Goal: Find specific page/section: Find specific page/section

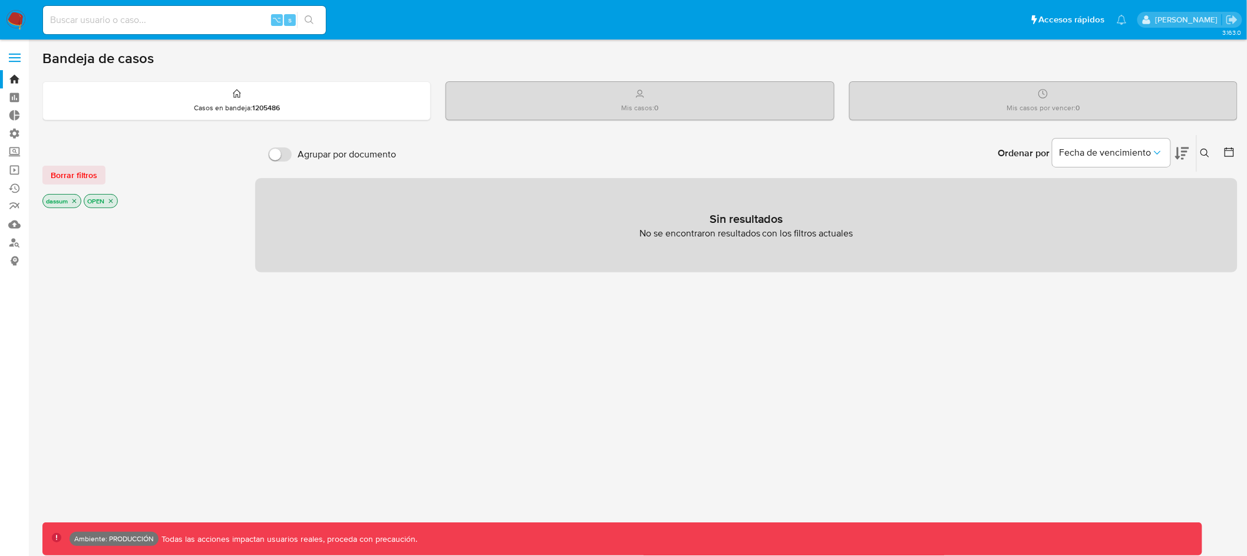
click at [9, 59] on label at bounding box center [14, 57] width 29 height 25
click at [0, 0] on input "checkbox" at bounding box center [0, 0] width 0 height 0
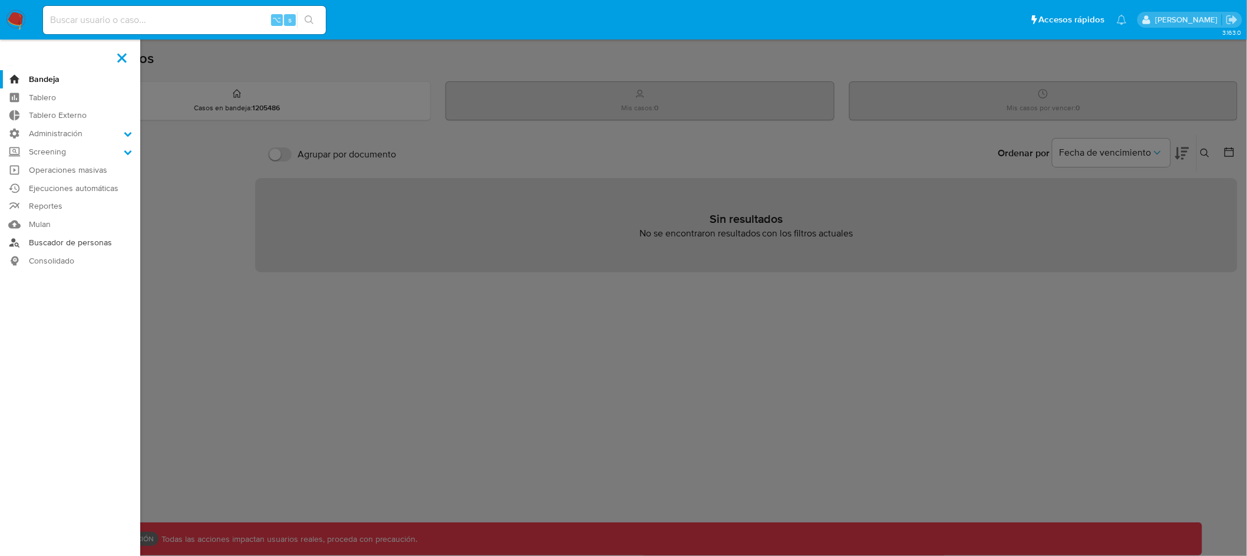
click at [72, 244] on link "Buscador de personas" at bounding box center [70, 242] width 140 height 18
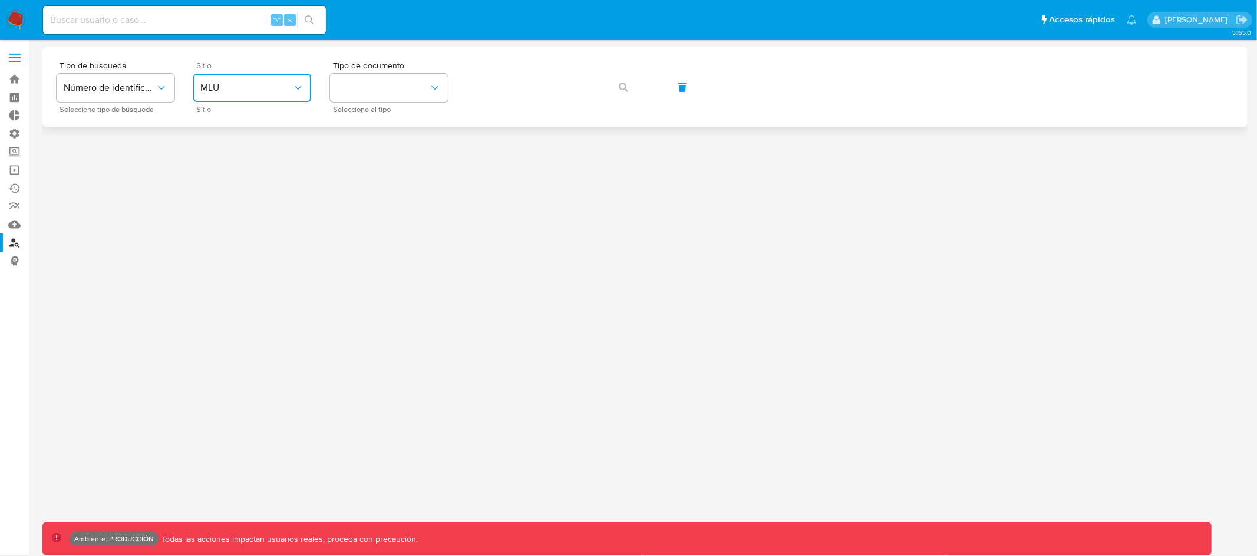
click at [240, 84] on span "MLU" at bounding box center [246, 88] width 92 height 12
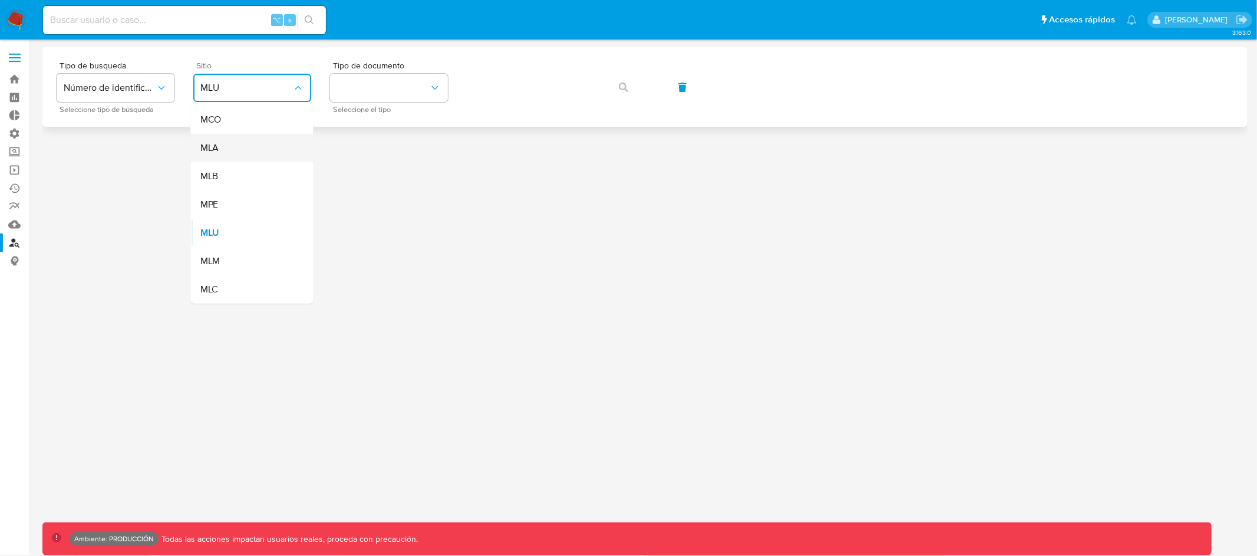
click at [242, 152] on div "MLA" at bounding box center [248, 148] width 97 height 28
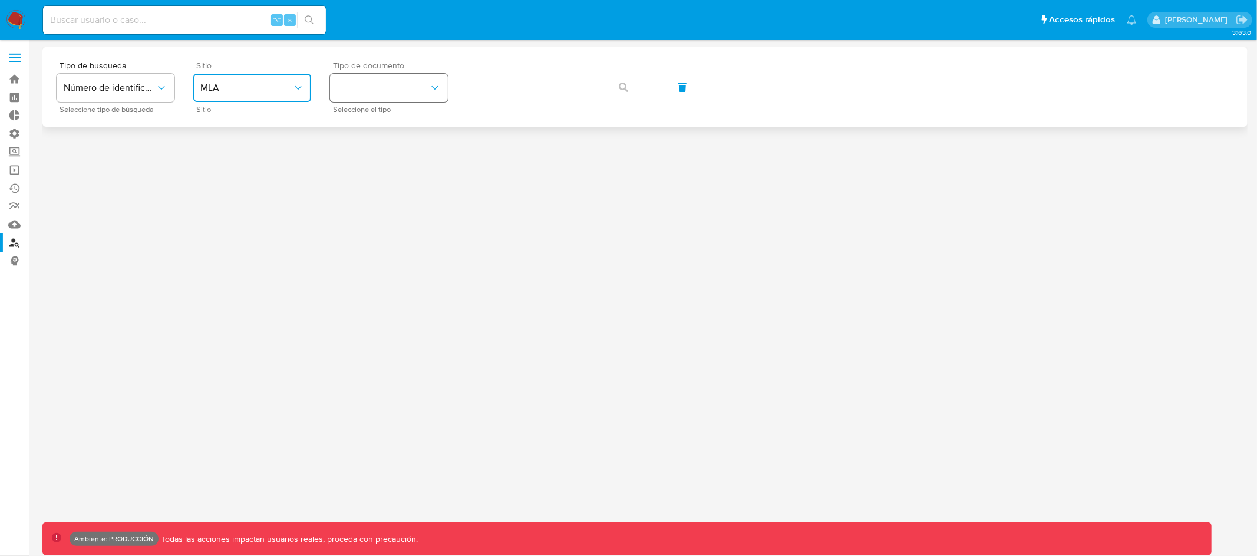
click at [383, 95] on button "identificationType" at bounding box center [389, 88] width 118 height 28
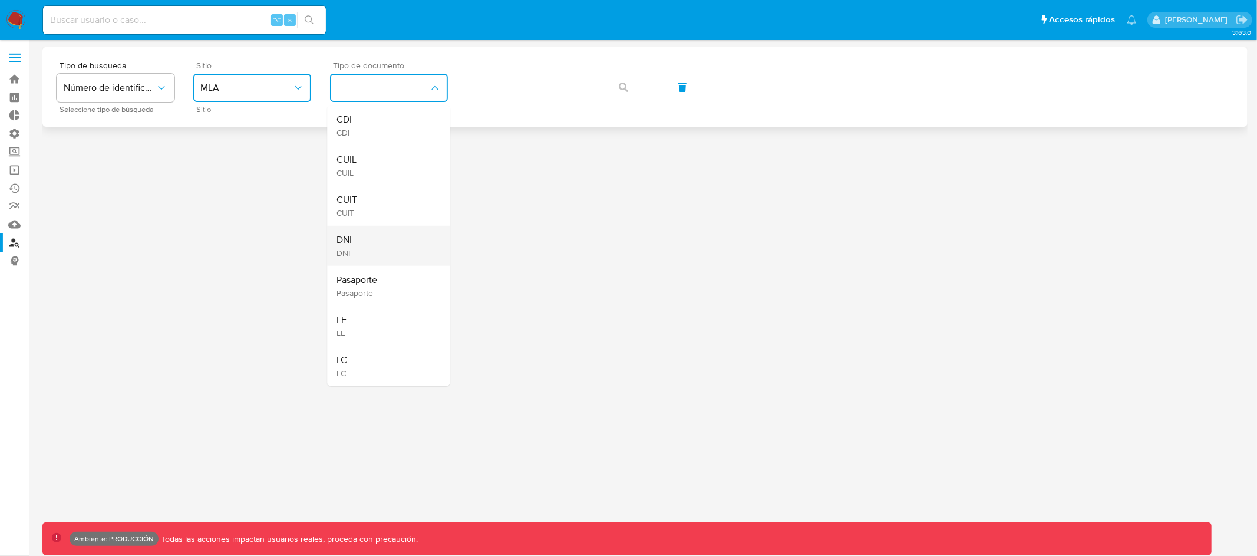
click at [366, 247] on div "DNI DNI" at bounding box center [385, 246] width 97 height 40
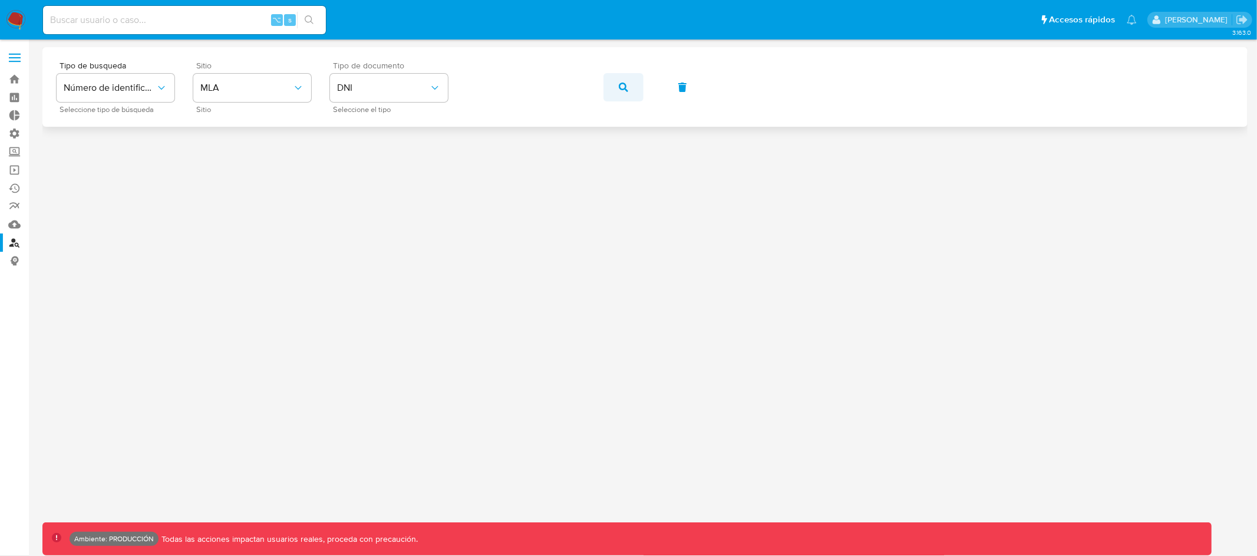
click at [627, 91] on button "button" at bounding box center [623, 87] width 40 height 28
